Goal: Transaction & Acquisition: Download file/media

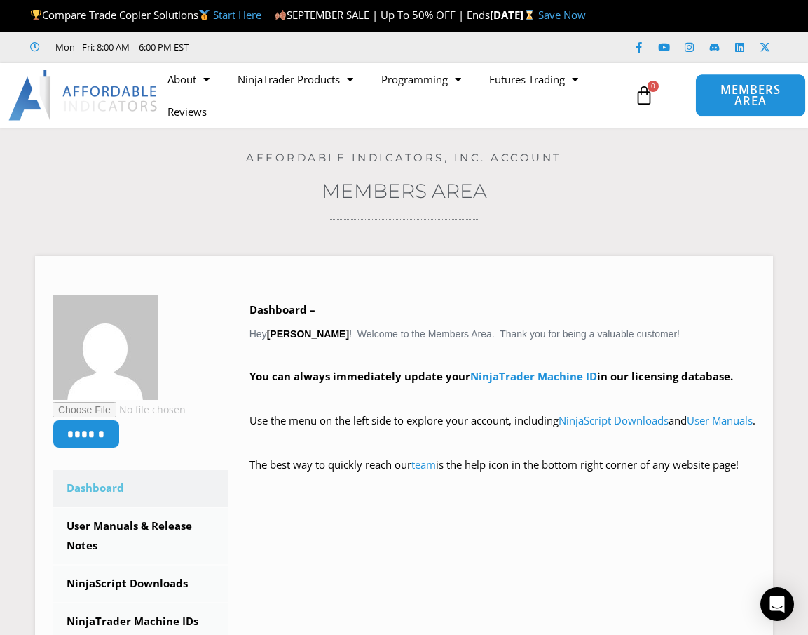
click at [749, 107] on span "MEMBERS AREA" at bounding box center [751, 95] width 79 height 23
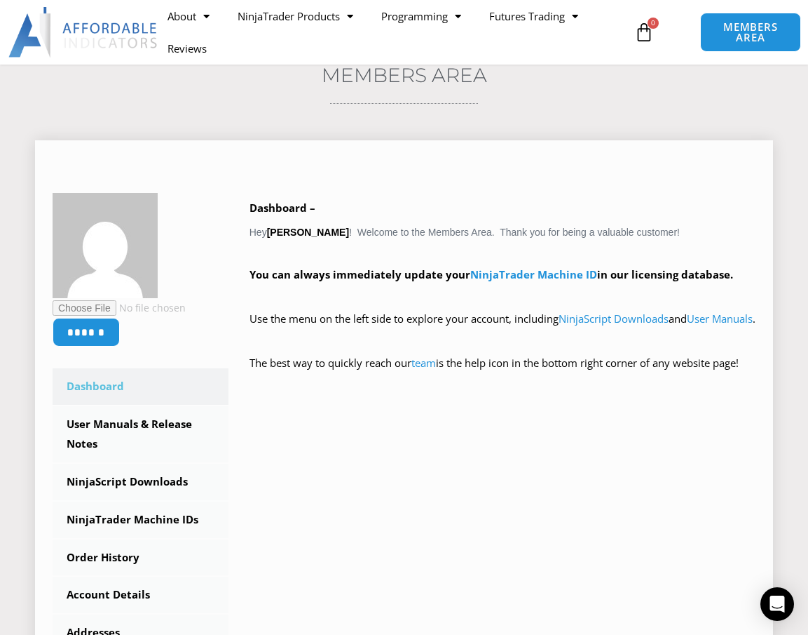
scroll to position [140, 0]
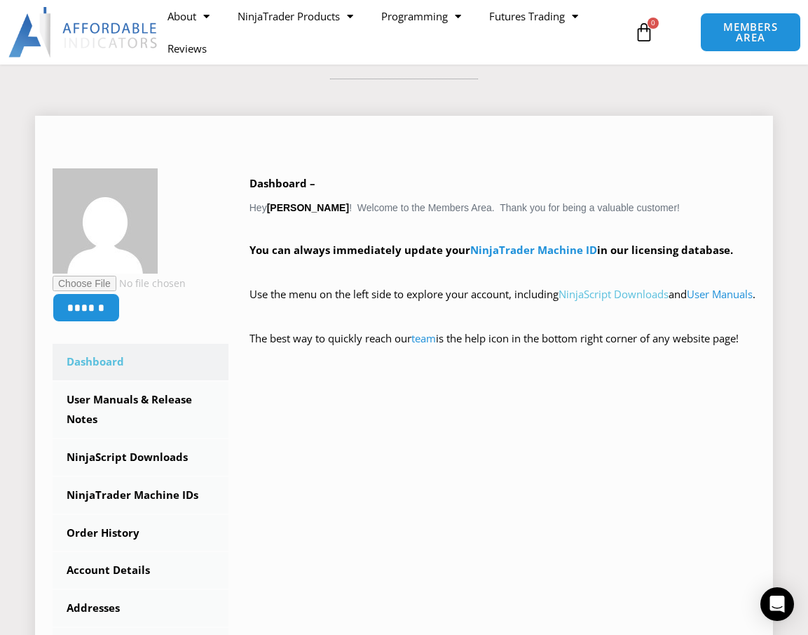
click at [614, 301] on link "NinjaScript Downloads" at bounding box center [614, 294] width 110 height 14
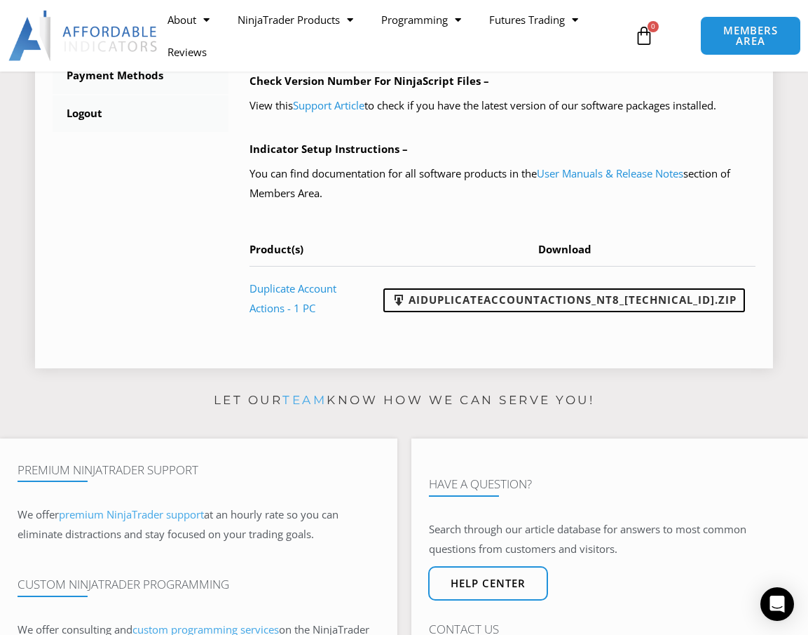
scroll to position [701, 0]
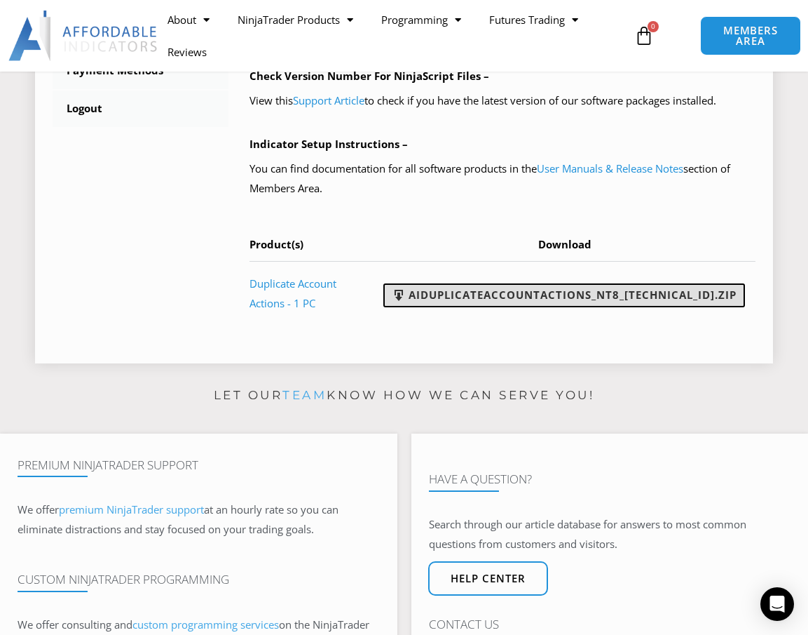
click at [477, 307] on link "AIDuplicateAccountActions_NT8_[TECHNICAL_ID].zip" at bounding box center [565, 295] width 362 height 24
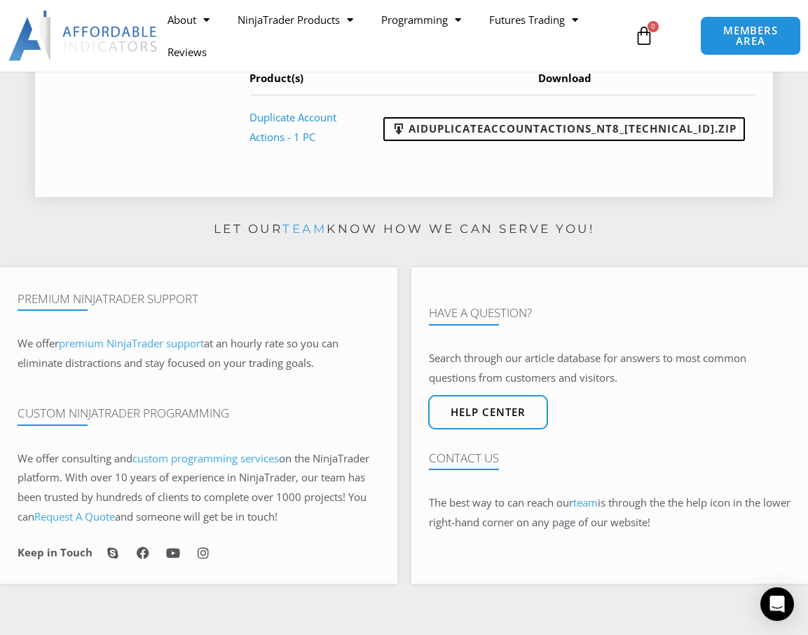
scroll to position [911, 0]
